Goal: Task Accomplishment & Management: Manage account settings

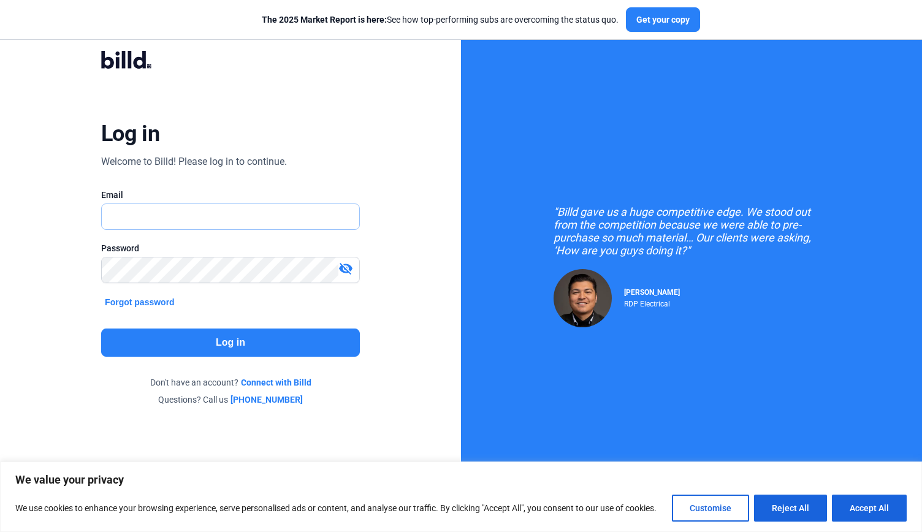
click at [311, 229] on input "text" at bounding box center [224, 216] width 244 height 25
type input "[PERSON_NAME][EMAIL_ADDRESS][DOMAIN_NAME]"
click at [256, 343] on button "Log in" at bounding box center [230, 343] width 259 height 28
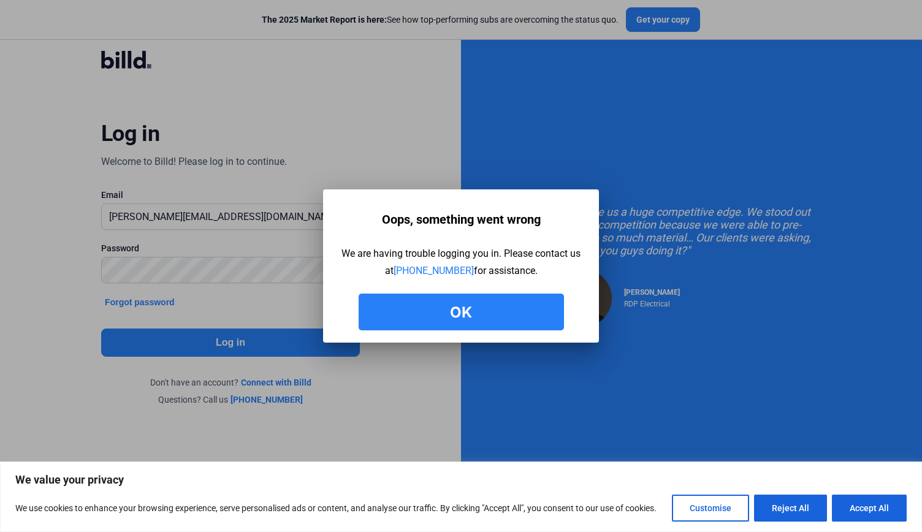
click at [478, 297] on button "Ok" at bounding box center [461, 312] width 205 height 37
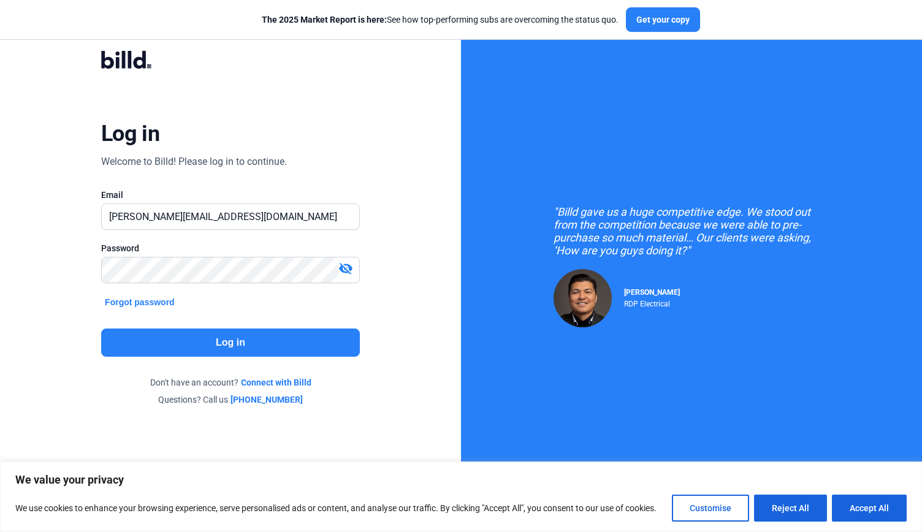
click at [339, 267] on mat-icon "visibility_off" at bounding box center [345, 268] width 15 height 15
click at [275, 210] on input "[PERSON_NAME][EMAIL_ADDRESS][DOMAIN_NAME]" at bounding box center [224, 216] width 244 height 25
click at [275, 210] on input "[PERSON_NAME][EMAIL_ADDRESS][DOMAIN_NAME]" at bounding box center [230, 216] width 257 height 25
type input "a"
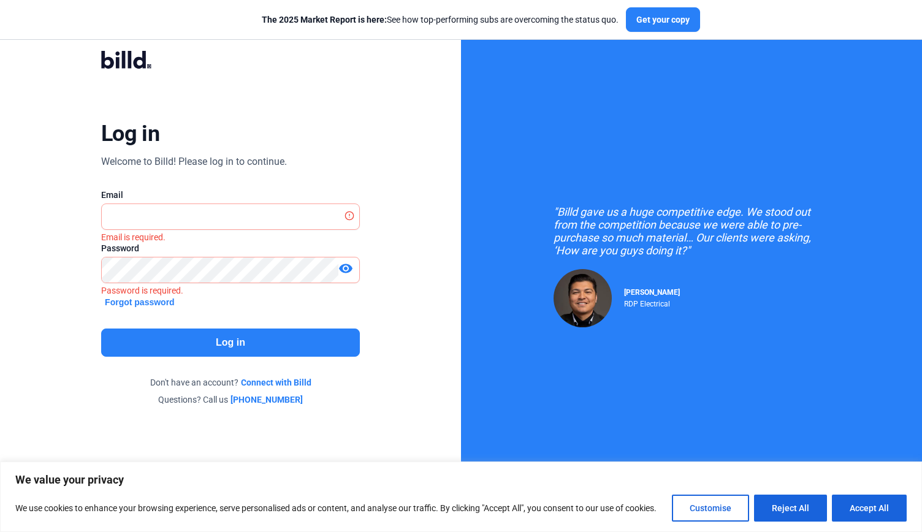
click at [150, 301] on button "Forgot password" at bounding box center [139, 301] width 77 height 13
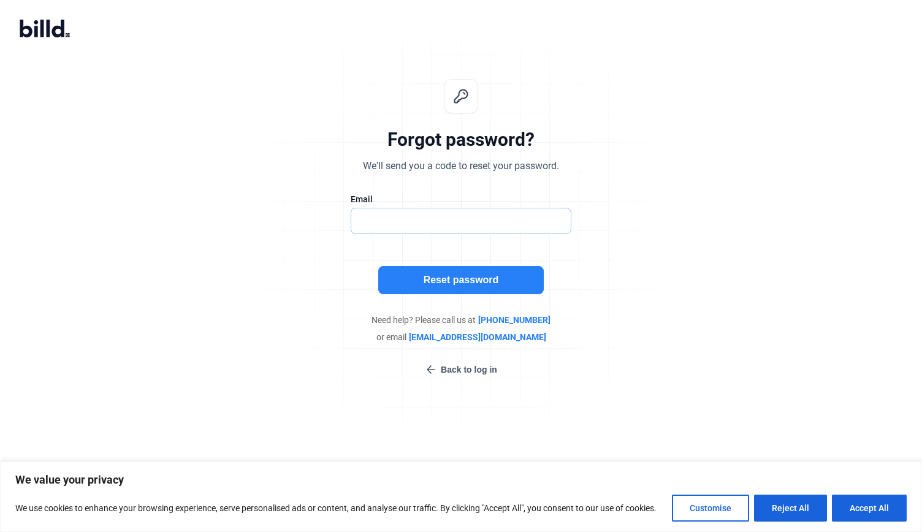
click at [450, 216] on input "text" at bounding box center [460, 220] width 219 height 25
type input "[PERSON_NAME][EMAIL_ADDRESS][DOMAIN_NAME]"
click at [445, 268] on button "Reset password" at bounding box center [460, 280] width 165 height 28
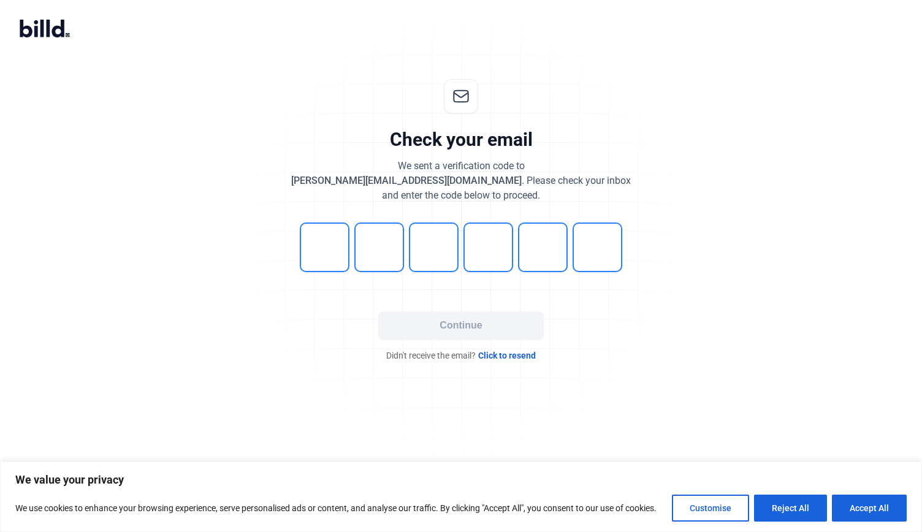
click at [511, 357] on span "Click to resend" at bounding box center [507, 355] width 58 height 12
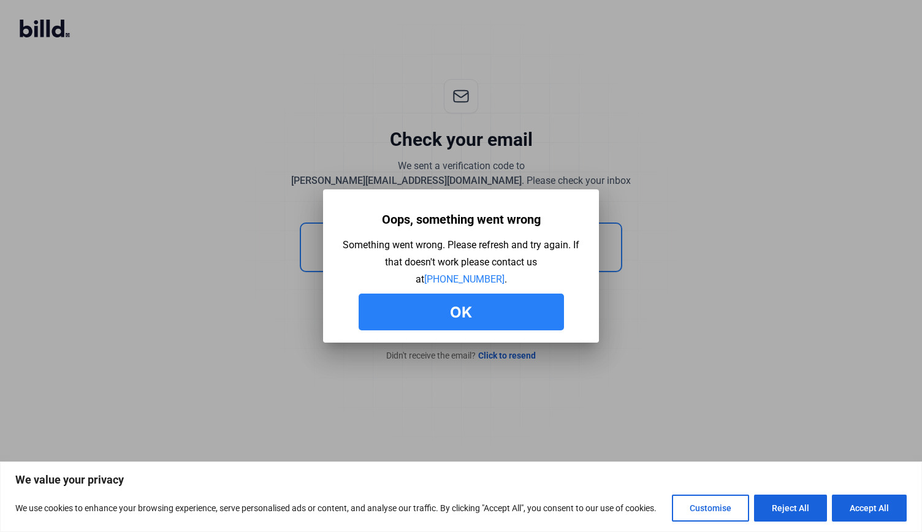
click at [501, 303] on button "Ok" at bounding box center [461, 312] width 205 height 37
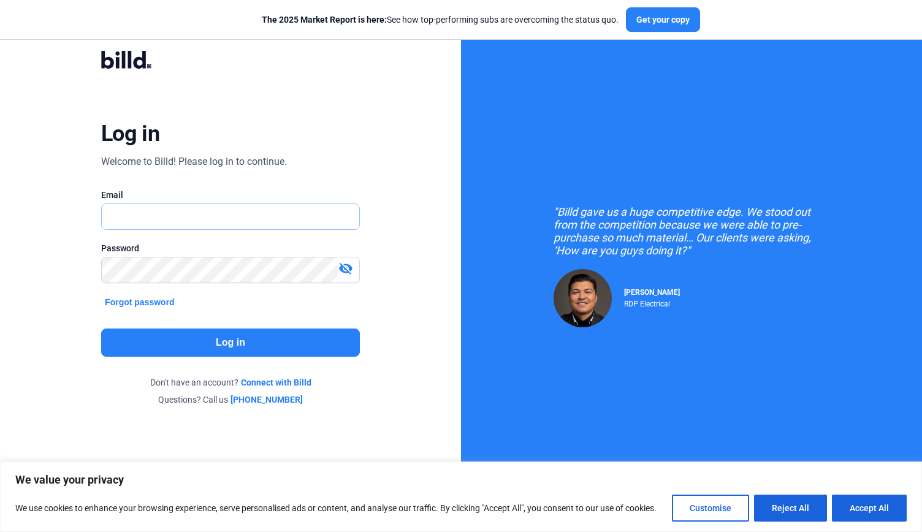
click at [154, 226] on input "text" at bounding box center [224, 216] width 244 height 25
type input "[EMAIL_ADDRESS][DOMAIN_NAME]"
click at [121, 350] on button "Log in" at bounding box center [230, 343] width 259 height 28
